Goal: Entertainment & Leisure: Consume media (video, audio)

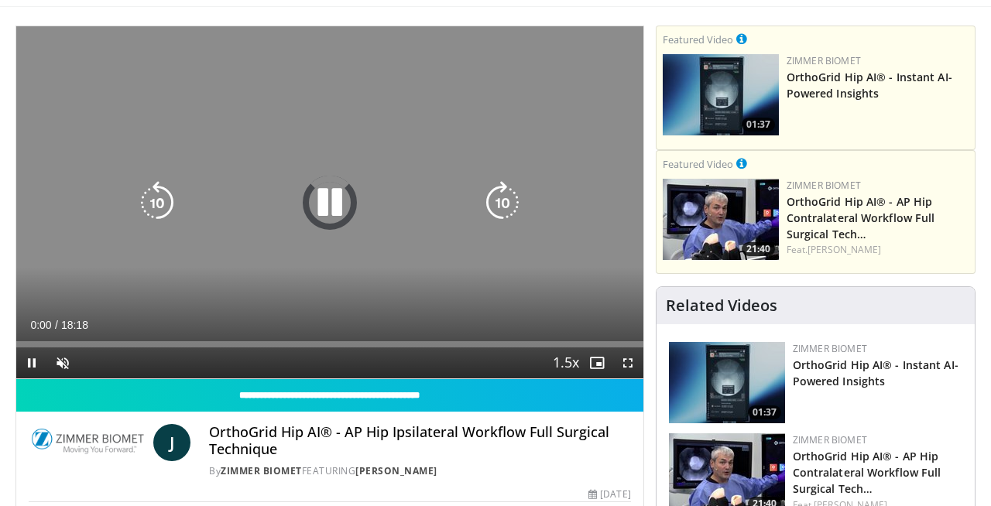
scroll to position [135, 0]
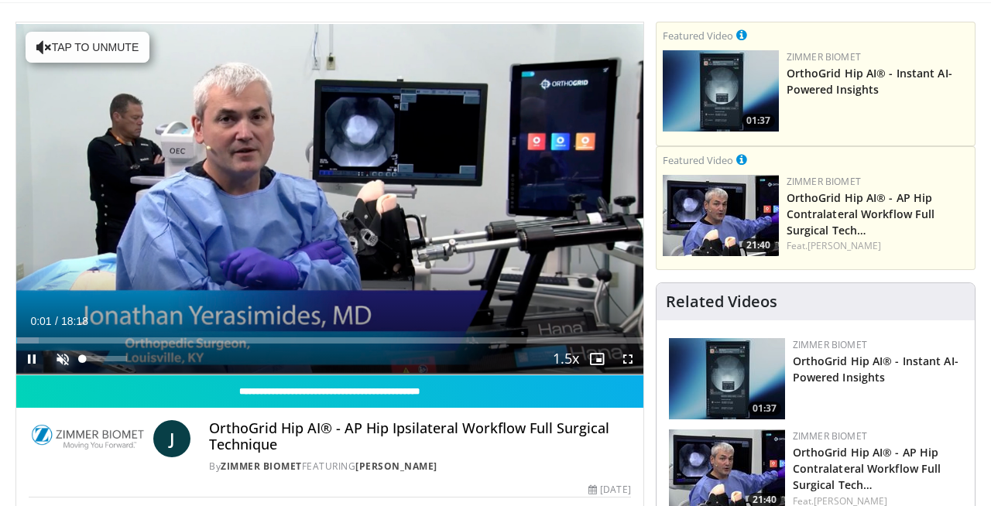
click at [69, 358] on span "Video Player" at bounding box center [62, 359] width 31 height 31
click at [628, 356] on span "Video Player" at bounding box center [627, 359] width 31 height 31
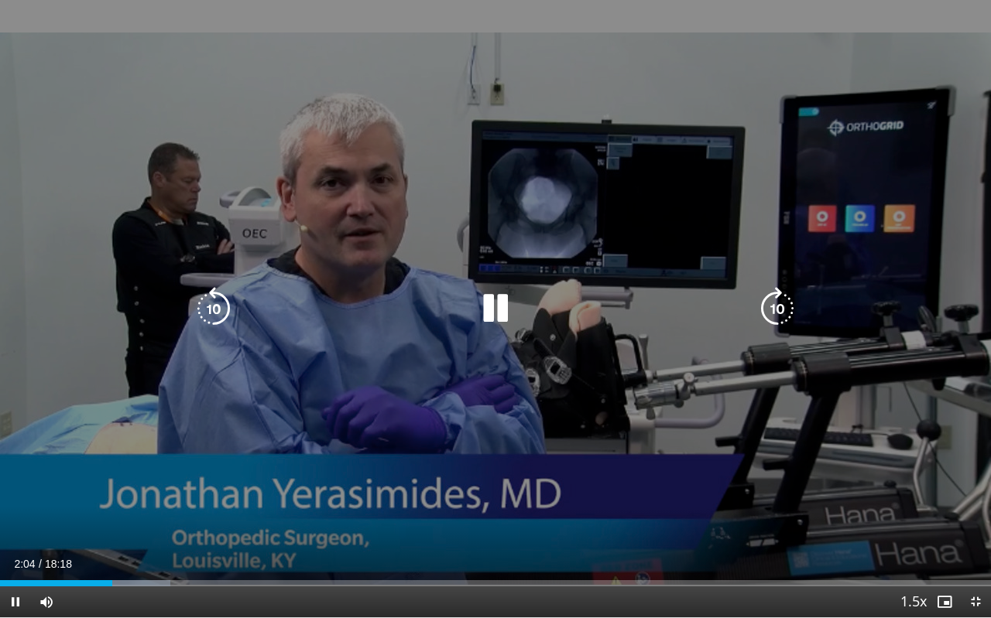
drag, startPoint x: 990, startPoint y: 419, endPoint x: 990, endPoint y: 428, distance: 8.5
click at [990, 419] on div "10 seconds Tap to unmute" at bounding box center [495, 309] width 991 height 618
click at [984, 406] on div "10 seconds Tap to unmute" at bounding box center [495, 309] width 991 height 618
click at [990, 404] on div "10 seconds Tap to unmute" at bounding box center [495, 309] width 991 height 618
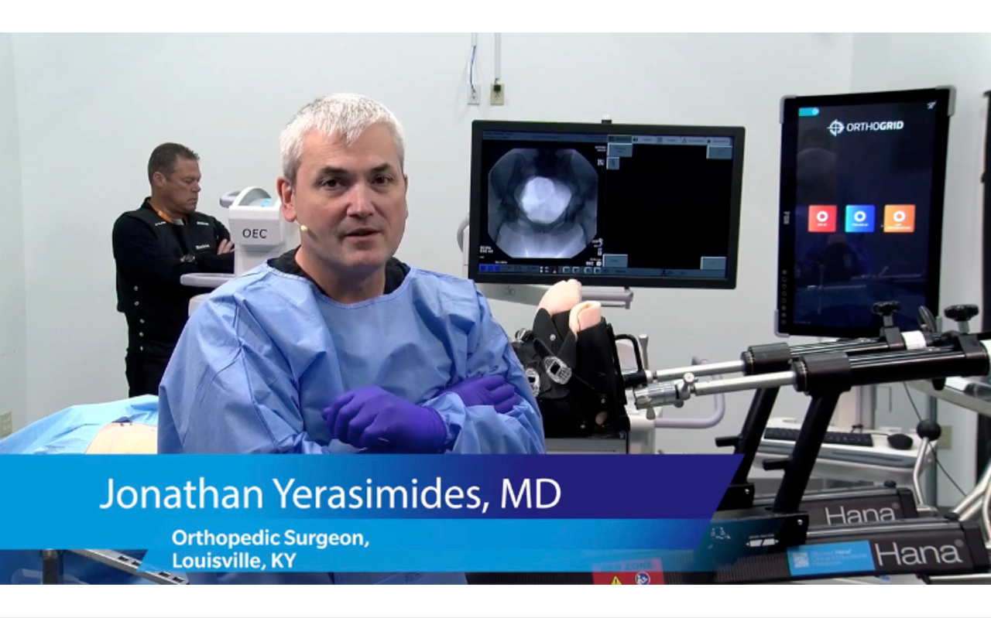
click at [990, 412] on div "10 seconds Tap to unmute" at bounding box center [495, 309] width 991 height 618
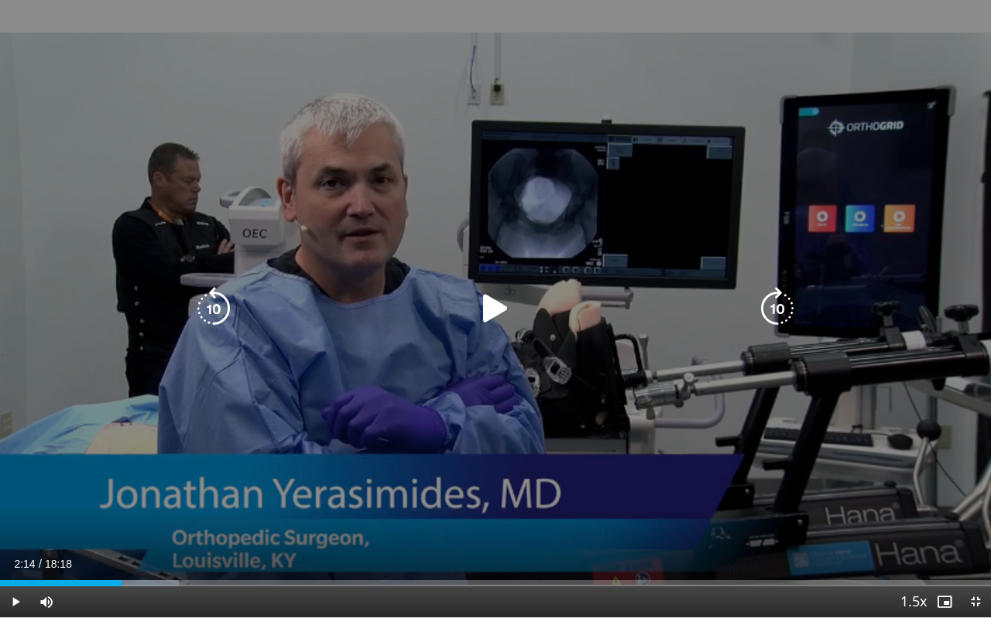
click at [489, 300] on icon "Video Player" at bounding box center [495, 308] width 43 height 43
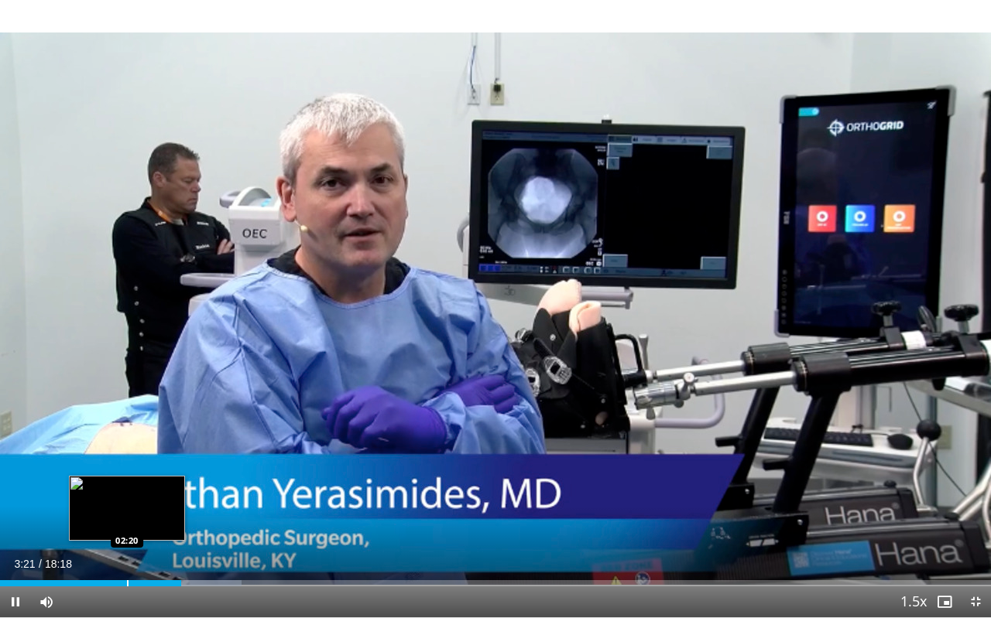
click at [127, 505] on div "Progress Bar" at bounding box center [128, 583] width 2 height 6
click at [104, 505] on div "Progress Bar" at bounding box center [105, 583] width 2 height 6
click at [100, 505] on div "Loaded : 22.58% 03:03 01:50" at bounding box center [495, 579] width 991 height 15
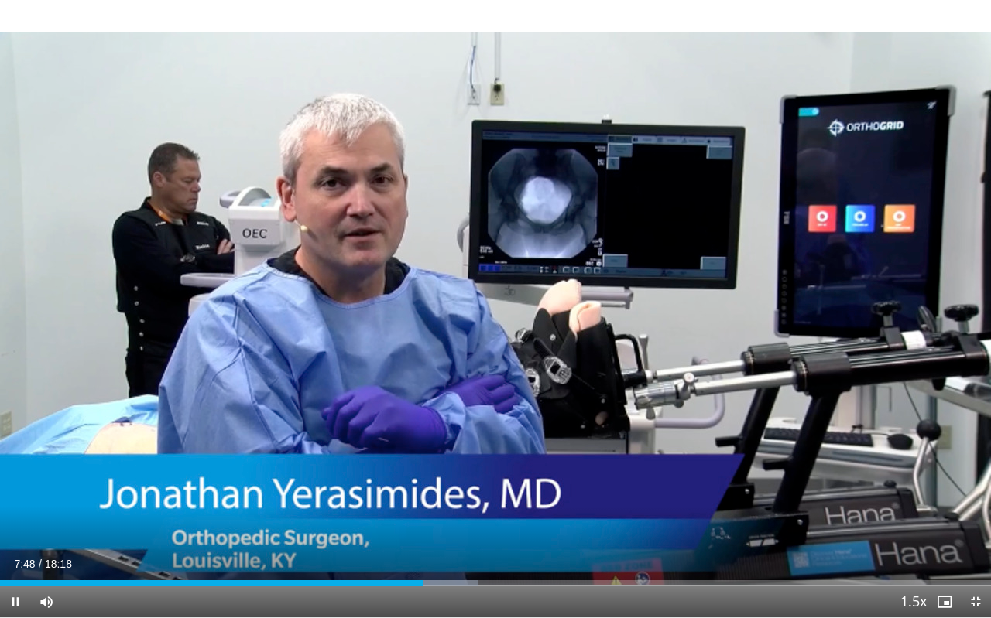
click at [254, 505] on div "Current Time 7:48 / Duration 18:18 Pause Skip Backward Skip Forward Mute 0% Loa…" at bounding box center [495, 602] width 991 height 31
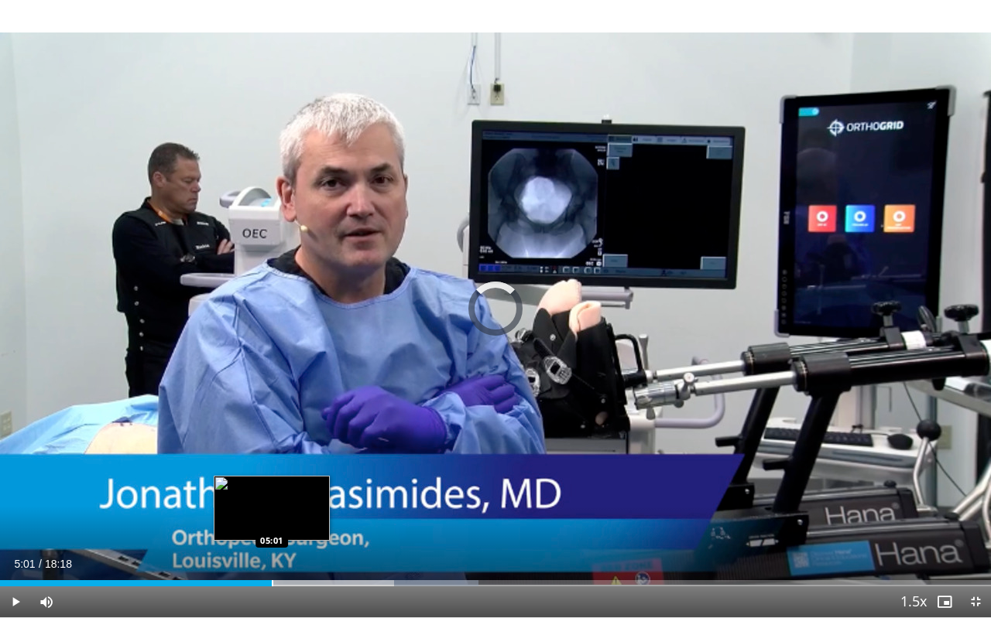
click at [272, 505] on div "Progress Bar" at bounding box center [273, 583] width 2 height 6
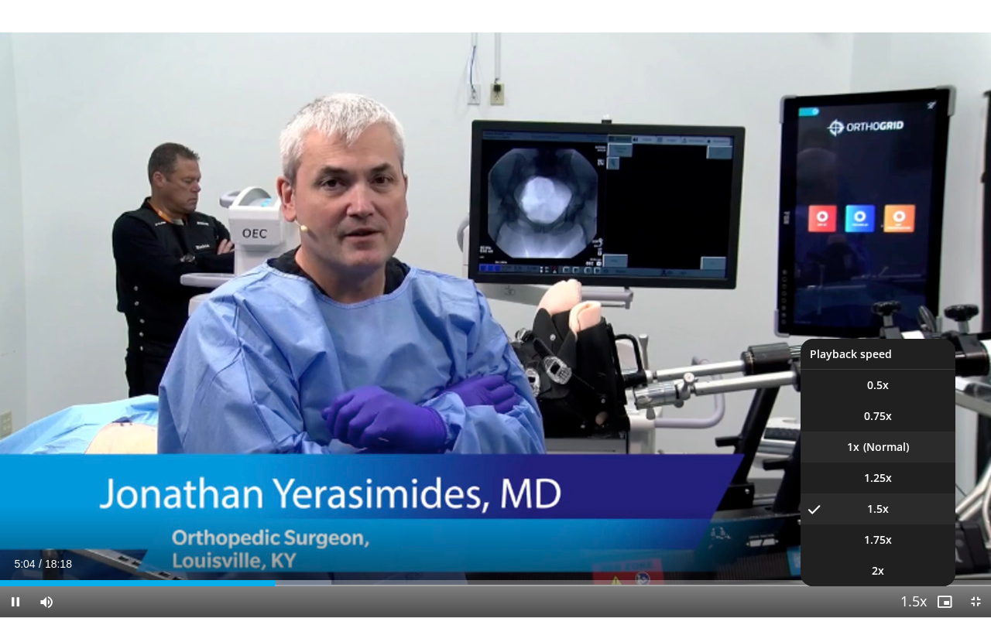
click at [875, 445] on li "1x" at bounding box center [877, 447] width 155 height 31
